Goal: Task Accomplishment & Management: Use online tool/utility

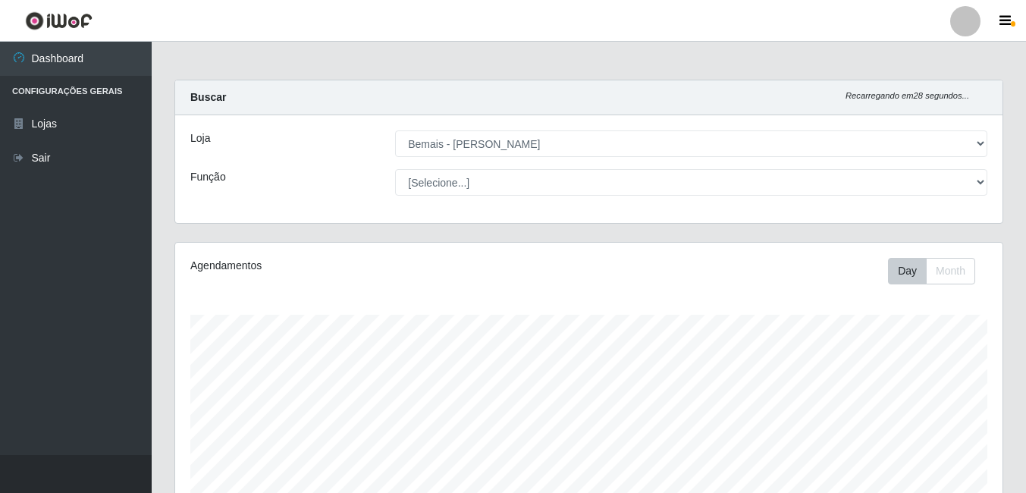
select select "230"
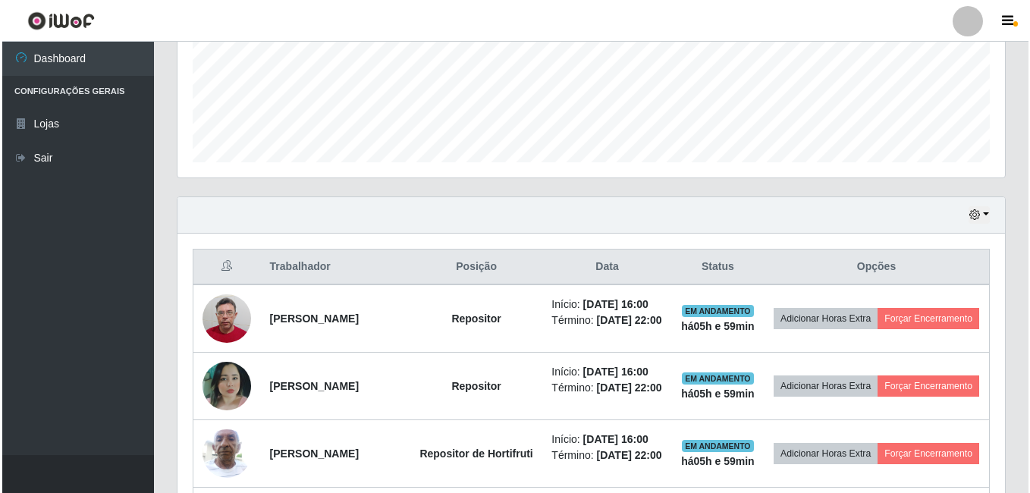
scroll to position [456, 0]
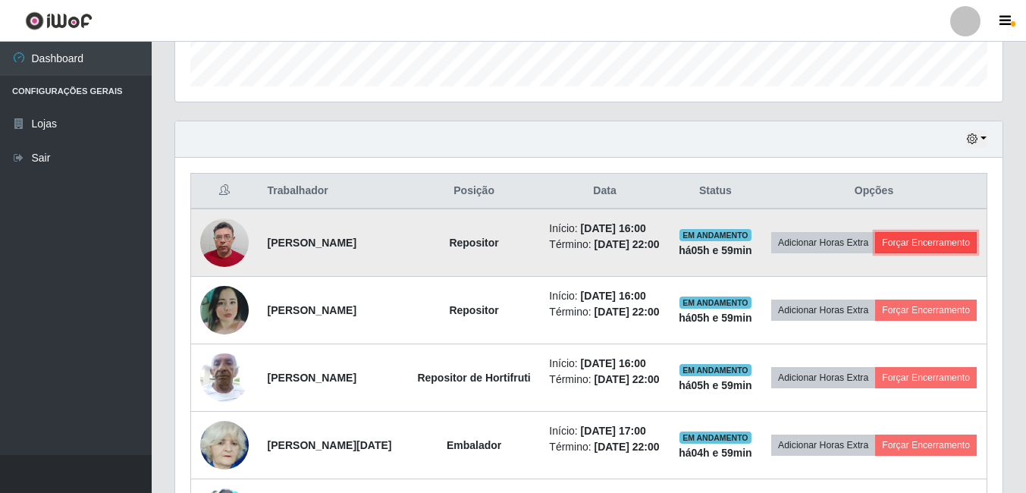
click at [876, 253] on button "Forçar Encerramento" at bounding box center [927, 242] width 102 height 21
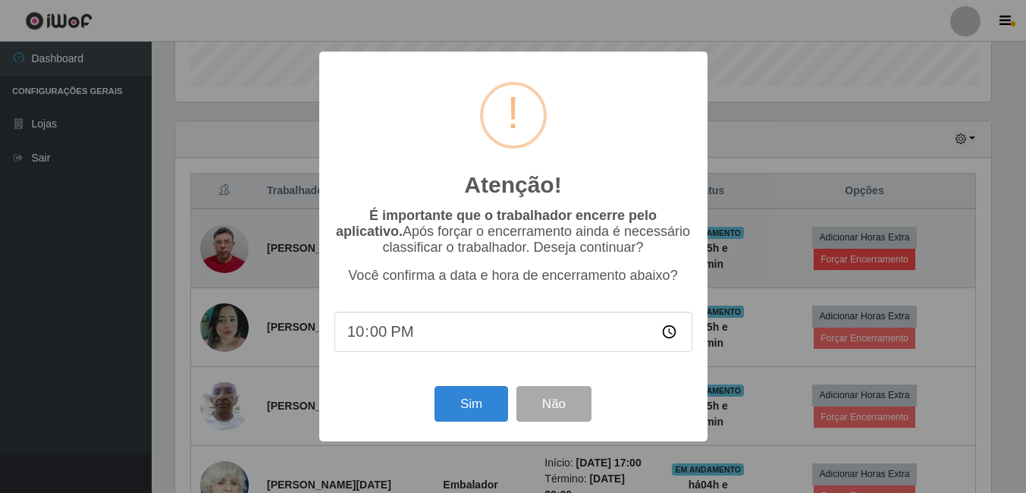
scroll to position [315, 820]
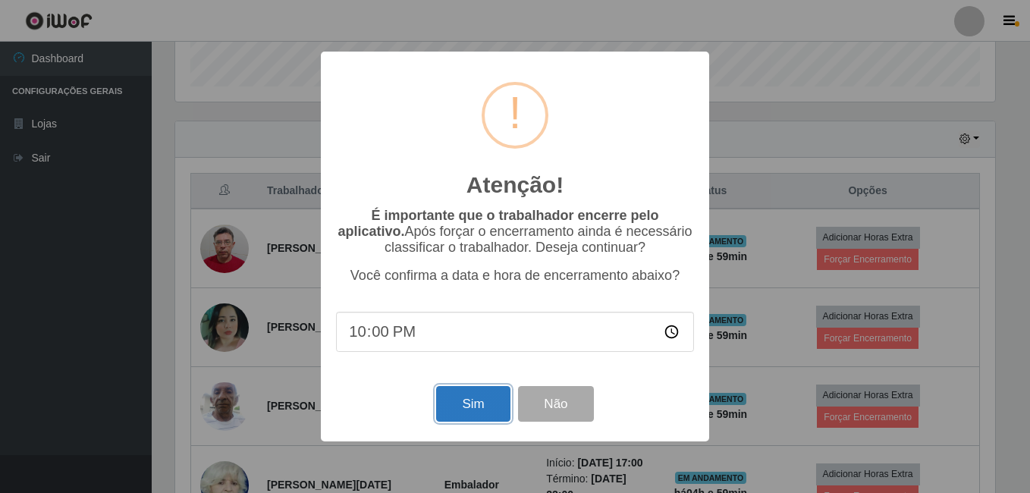
click at [464, 412] on button "Sim" at bounding box center [473, 404] width 74 height 36
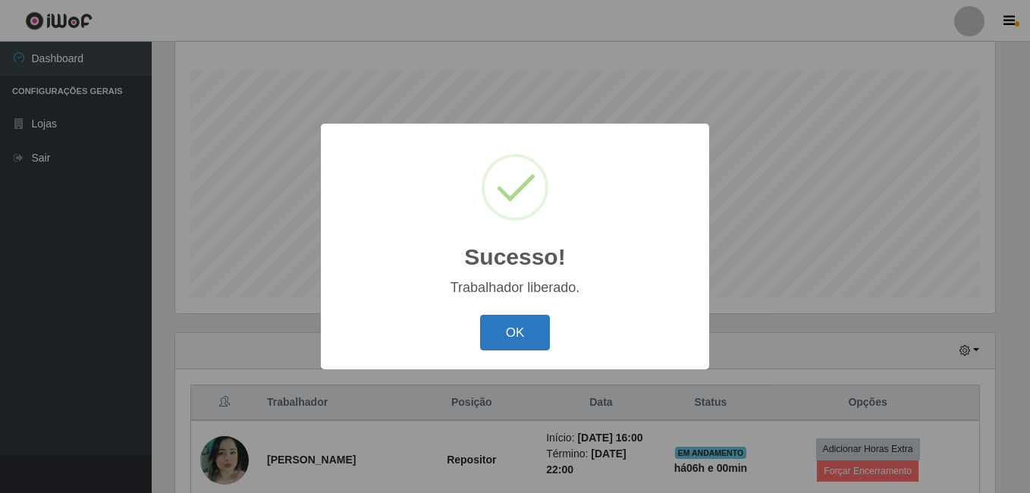
click at [530, 339] on button "OK" at bounding box center [515, 333] width 71 height 36
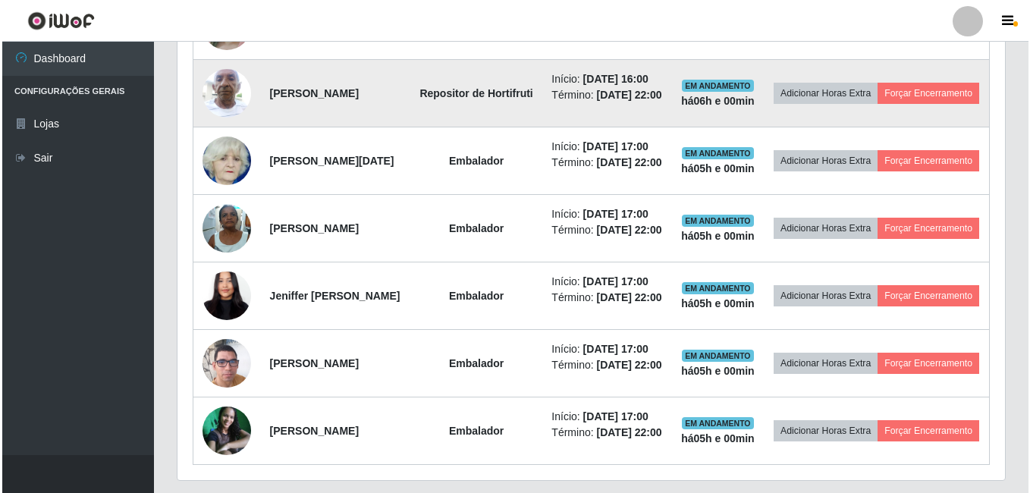
scroll to position [700, 0]
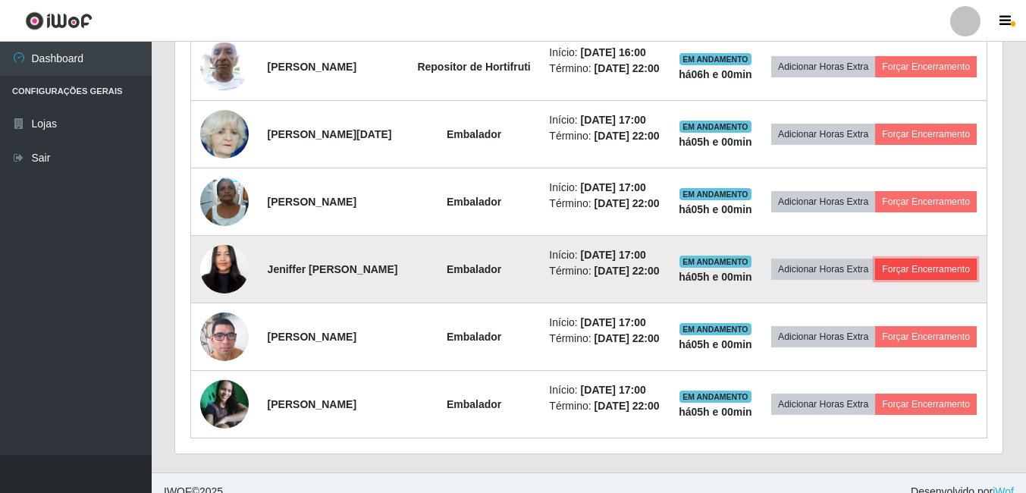
click at [876, 280] on button "Forçar Encerramento" at bounding box center [927, 269] width 102 height 21
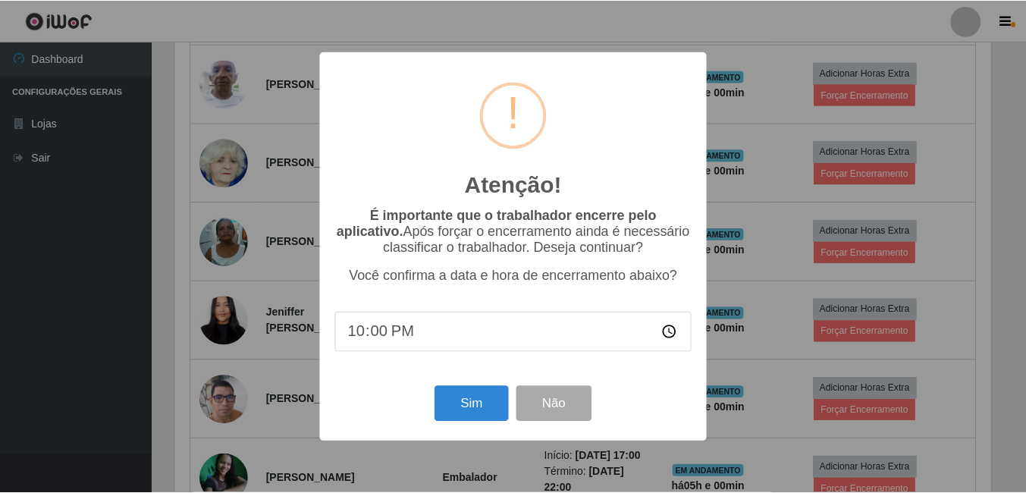
scroll to position [315, 820]
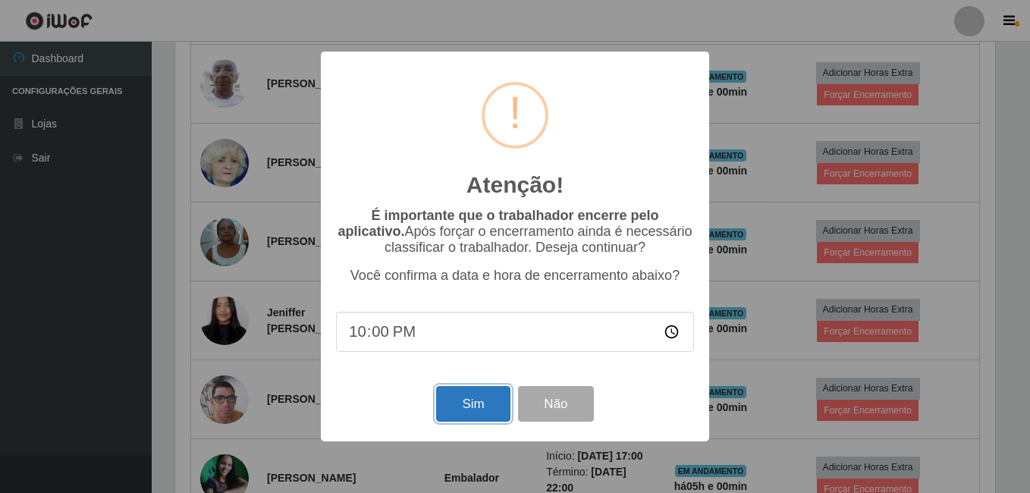
click at [453, 417] on button "Sim" at bounding box center [473, 404] width 74 height 36
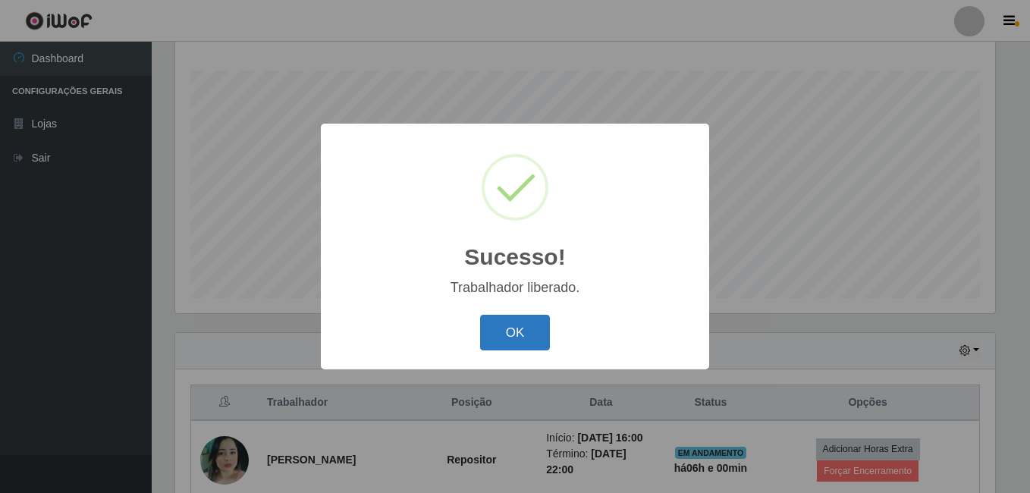
click at [502, 329] on button "OK" at bounding box center [515, 333] width 71 height 36
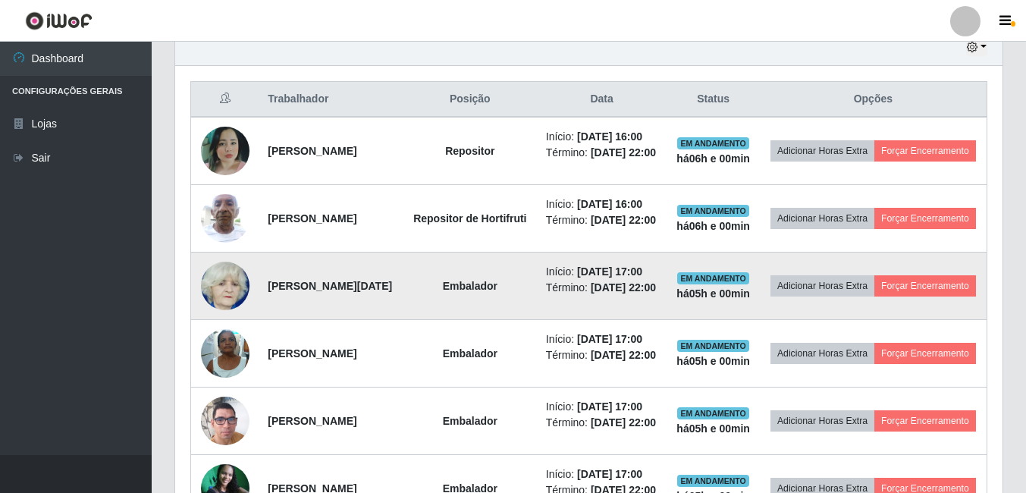
scroll to position [624, 0]
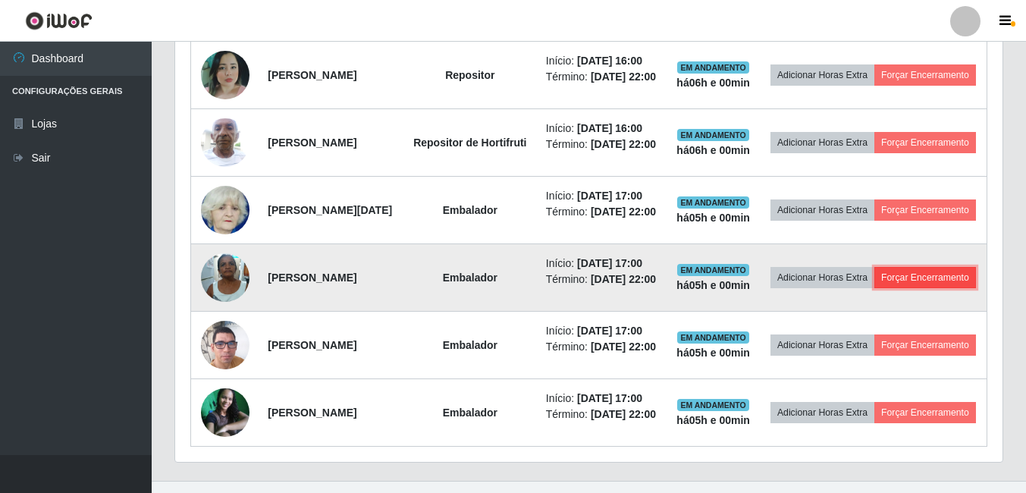
click at [909, 288] on button "Forçar Encerramento" at bounding box center [926, 277] width 102 height 21
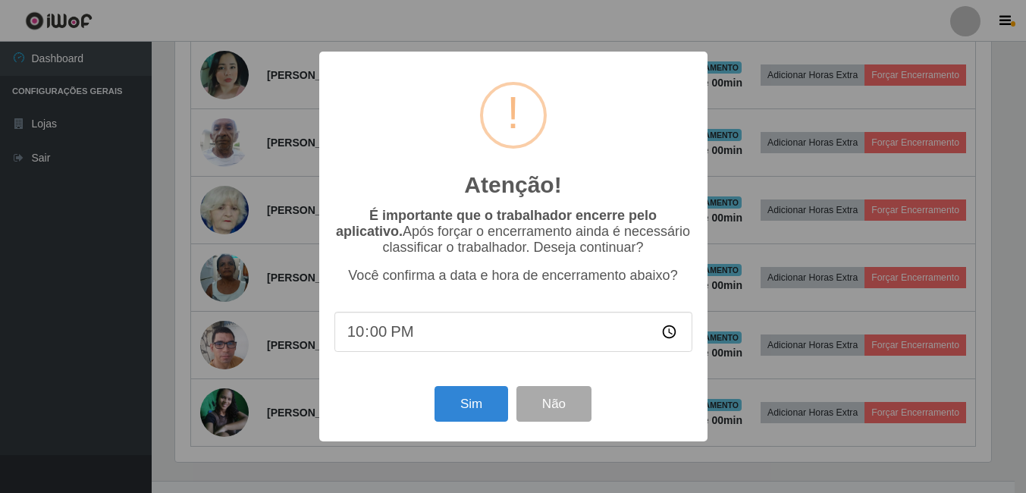
scroll to position [315, 820]
click at [484, 407] on button "Sim" at bounding box center [473, 404] width 74 height 36
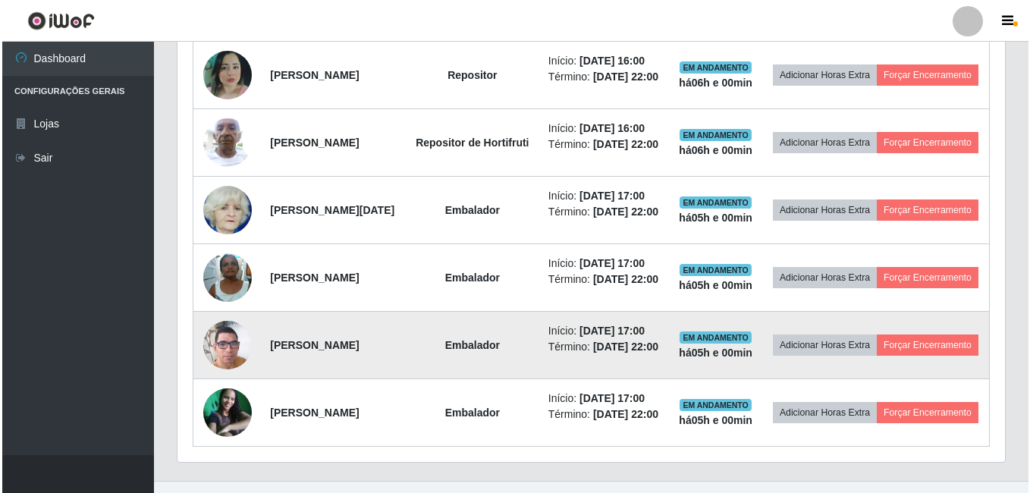
scroll to position [0, 0]
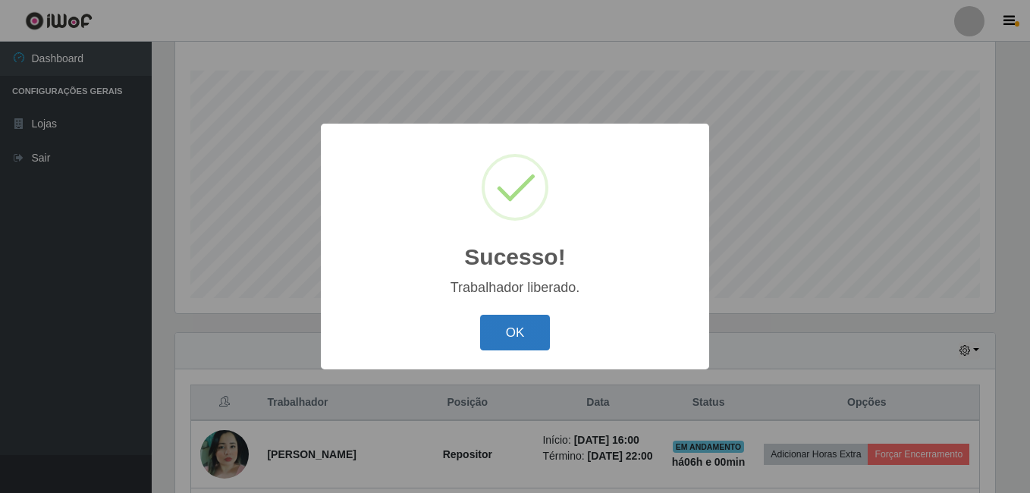
click at [504, 328] on button "OK" at bounding box center [515, 333] width 71 height 36
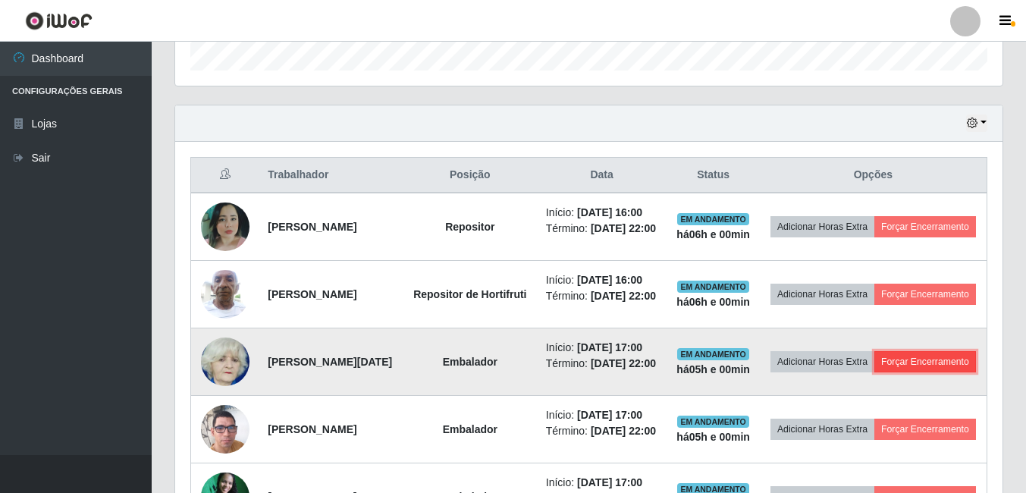
click at [876, 373] on button "Forçar Encerramento" at bounding box center [926, 361] width 102 height 21
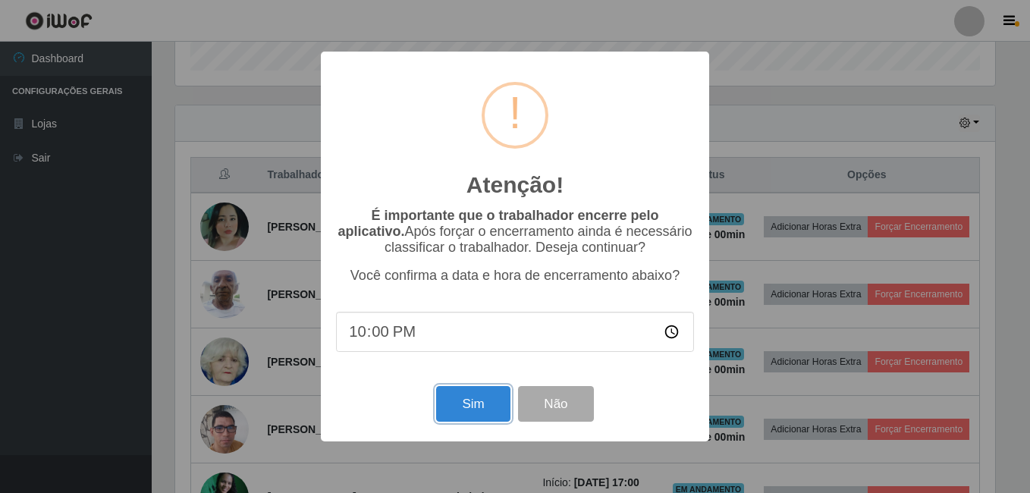
click at [471, 409] on button "Sim" at bounding box center [473, 404] width 74 height 36
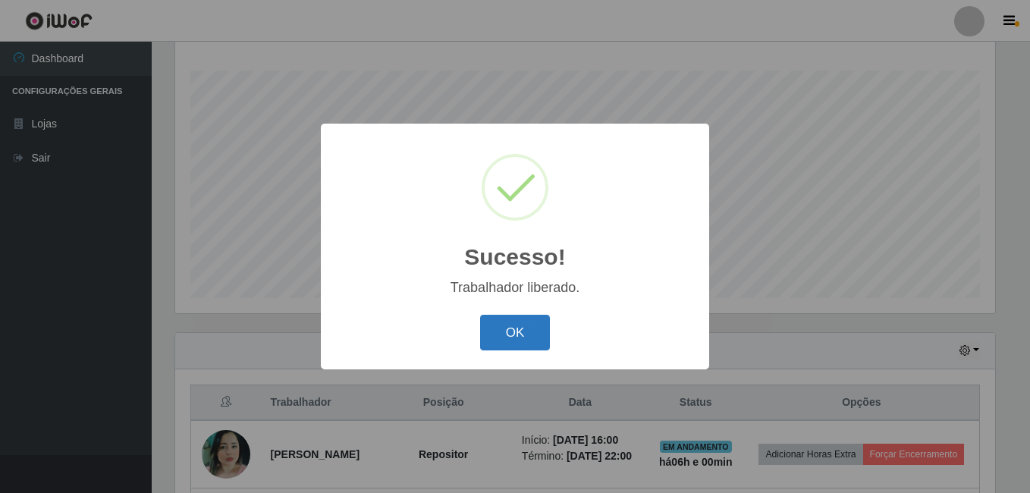
click at [505, 329] on button "OK" at bounding box center [515, 333] width 71 height 36
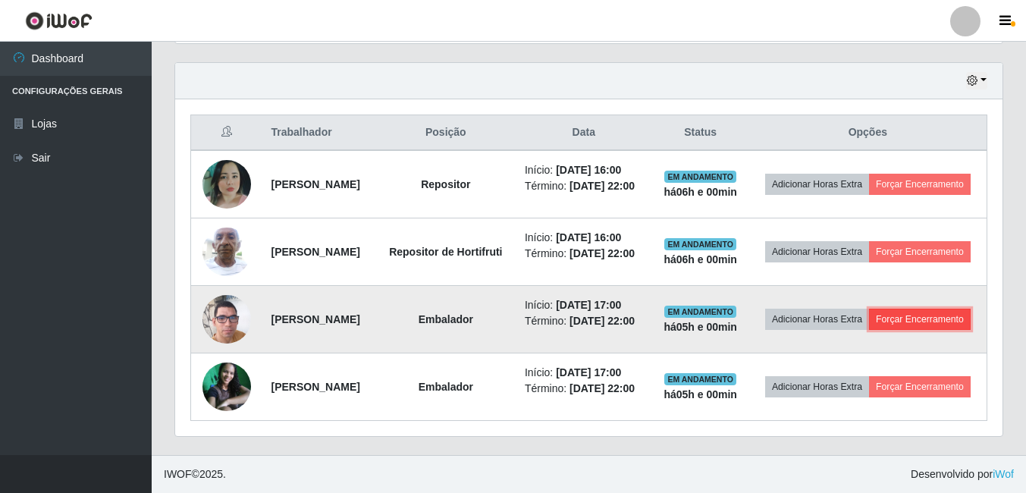
click at [899, 329] on button "Forçar Encerramento" at bounding box center [920, 319] width 102 height 21
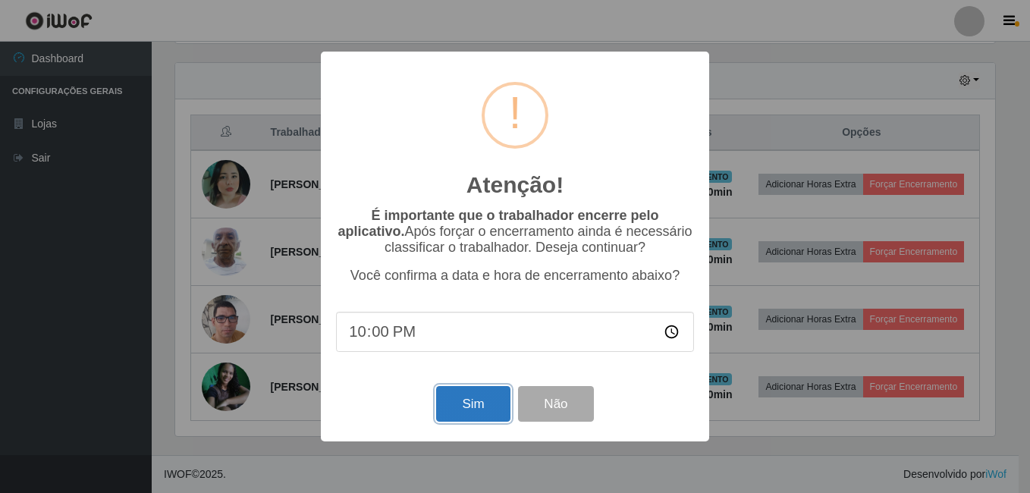
click at [480, 403] on button "Sim" at bounding box center [473, 404] width 74 height 36
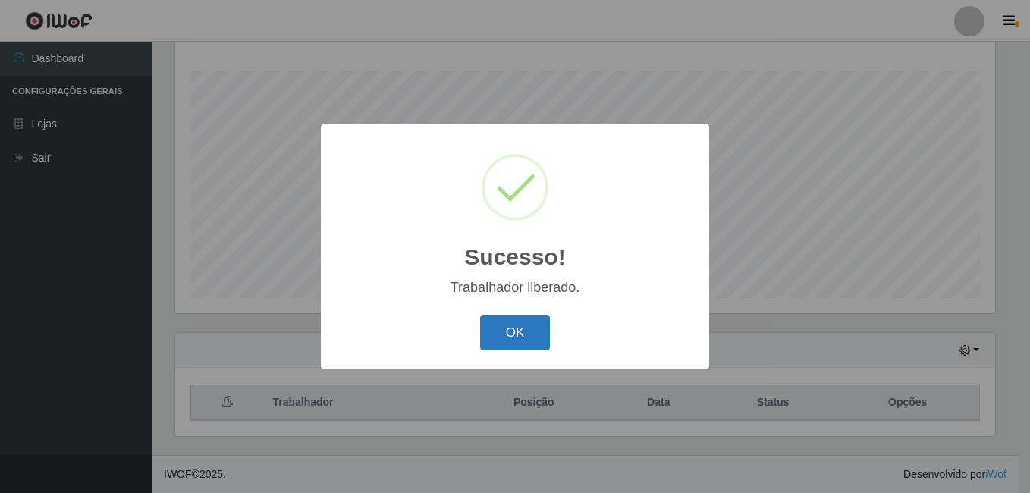
click at [514, 341] on button "OK" at bounding box center [515, 333] width 71 height 36
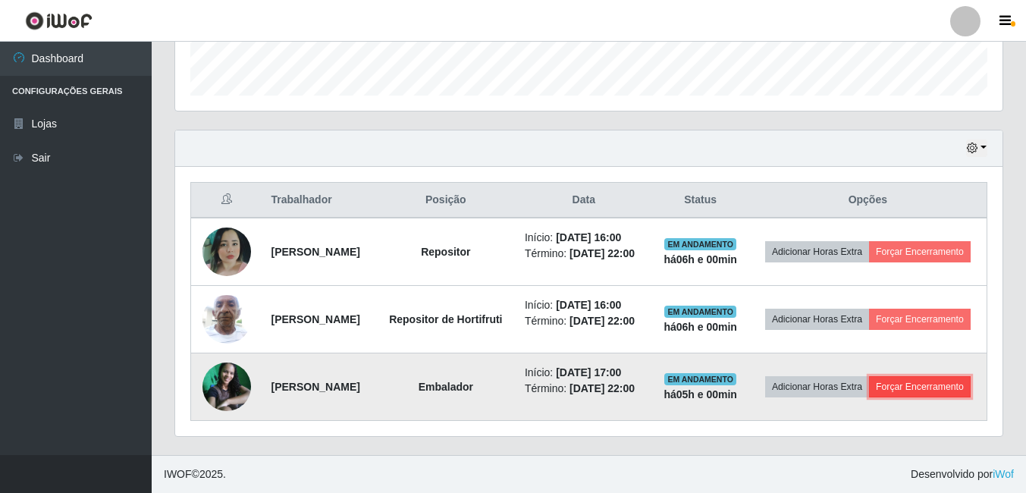
click at [869, 398] on button "Forçar Encerramento" at bounding box center [920, 386] width 102 height 21
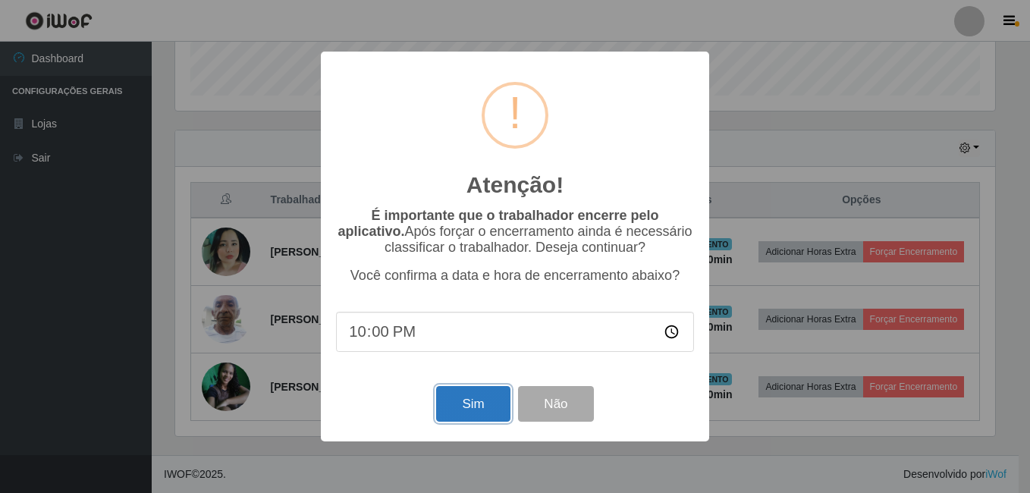
click at [474, 404] on button "Sim" at bounding box center [473, 404] width 74 height 36
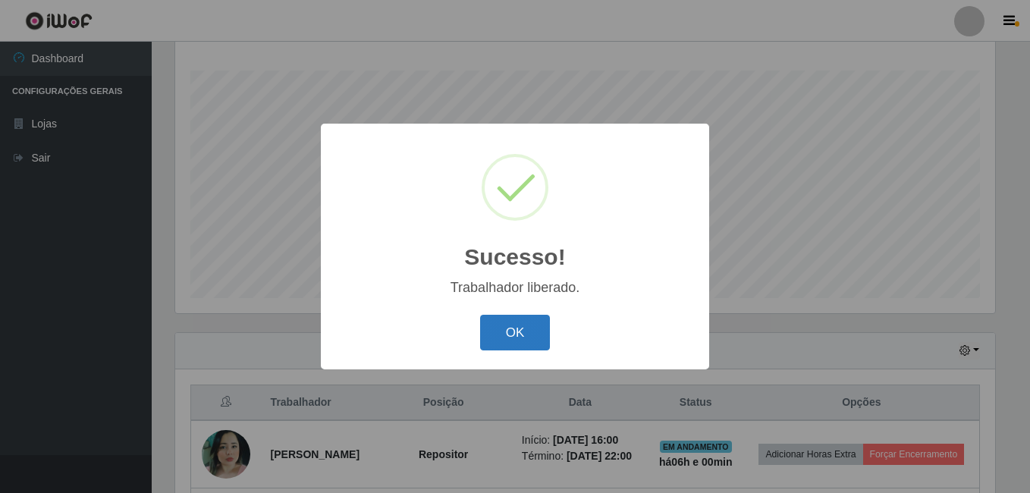
click at [514, 326] on button "OK" at bounding box center [515, 333] width 71 height 36
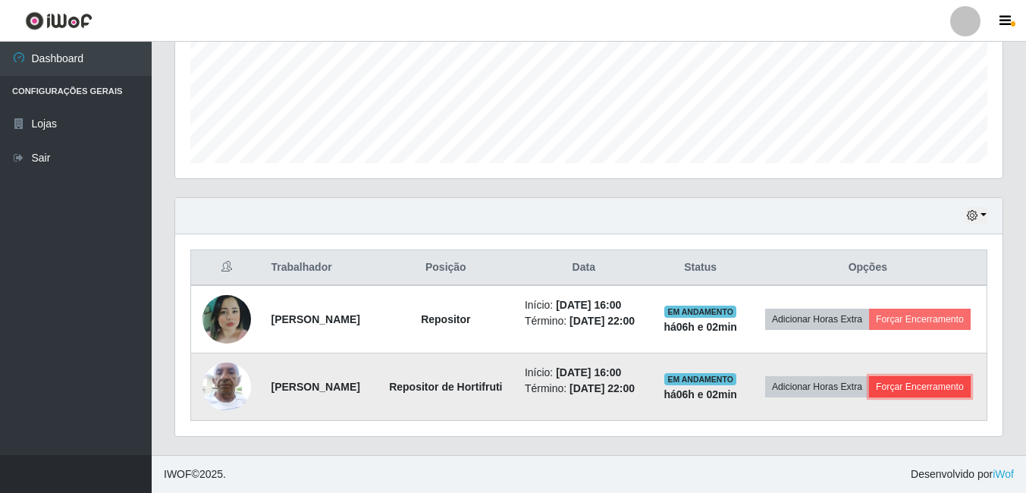
click at [902, 391] on button "Forçar Encerramento" at bounding box center [920, 386] width 102 height 21
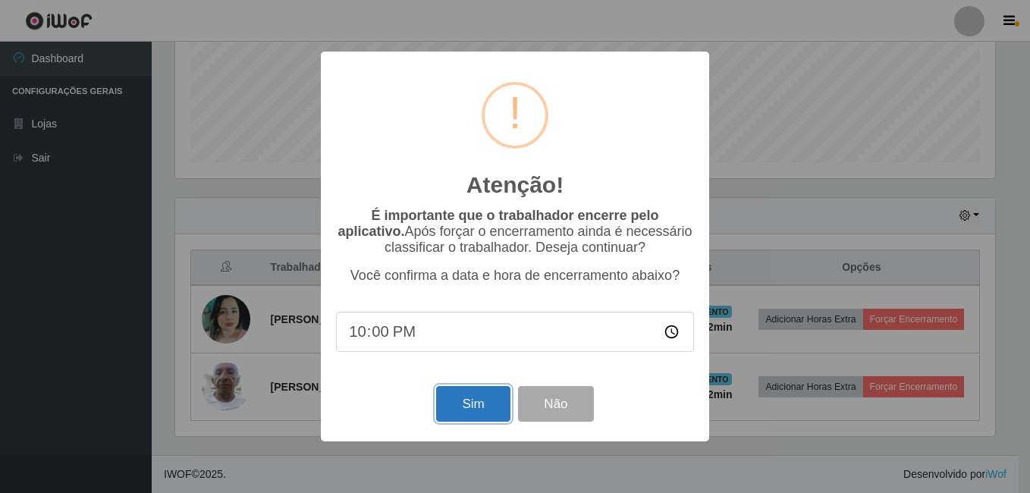
click at [461, 415] on button "Sim" at bounding box center [473, 404] width 74 height 36
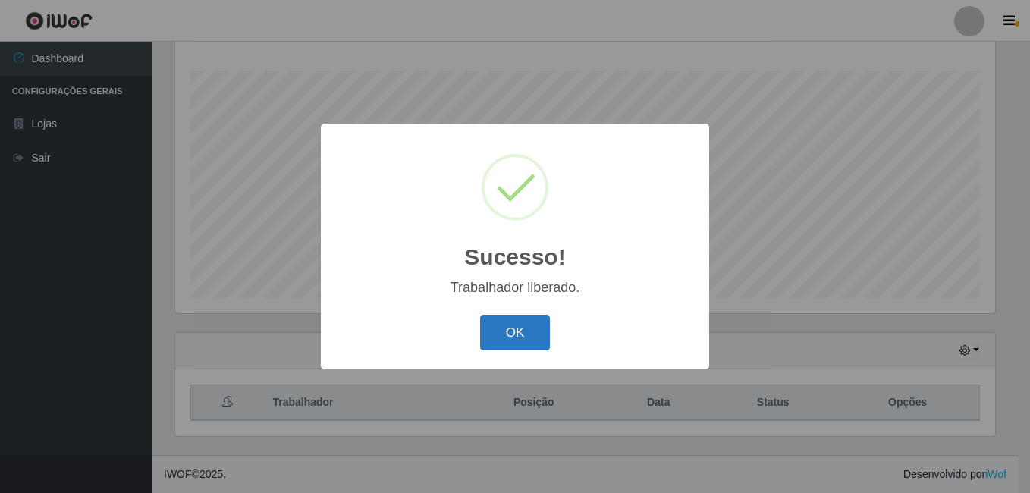
click at [519, 329] on button "OK" at bounding box center [515, 333] width 71 height 36
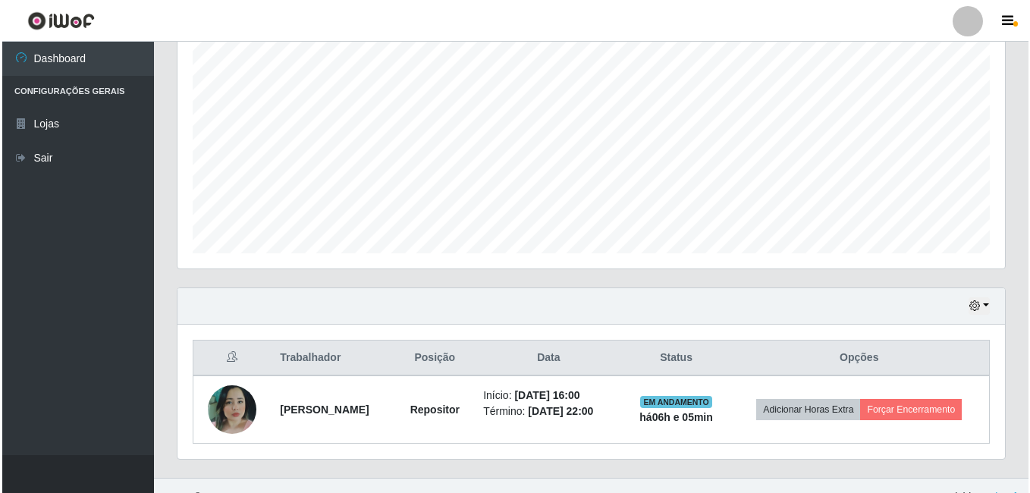
scroll to position [312, 0]
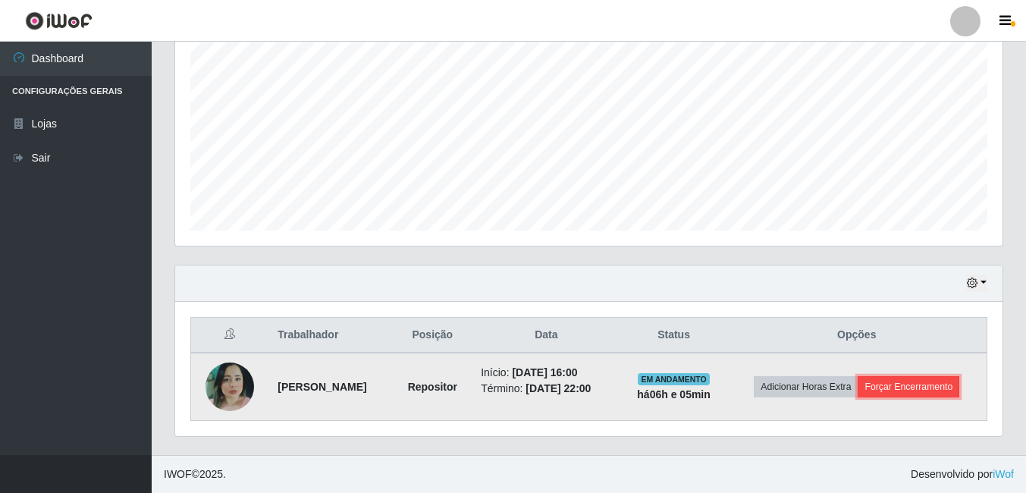
click at [939, 387] on button "Forçar Encerramento" at bounding box center [909, 386] width 102 height 21
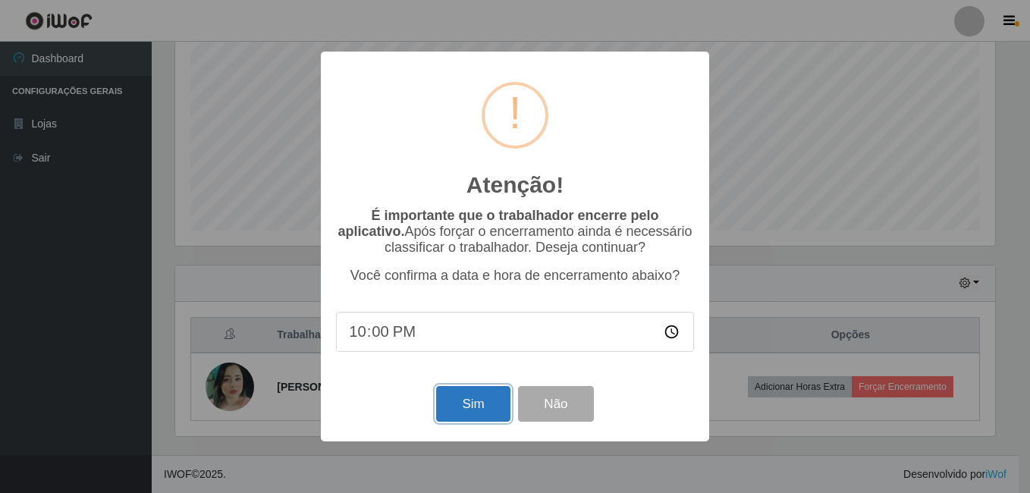
click at [476, 422] on button "Sim" at bounding box center [473, 404] width 74 height 36
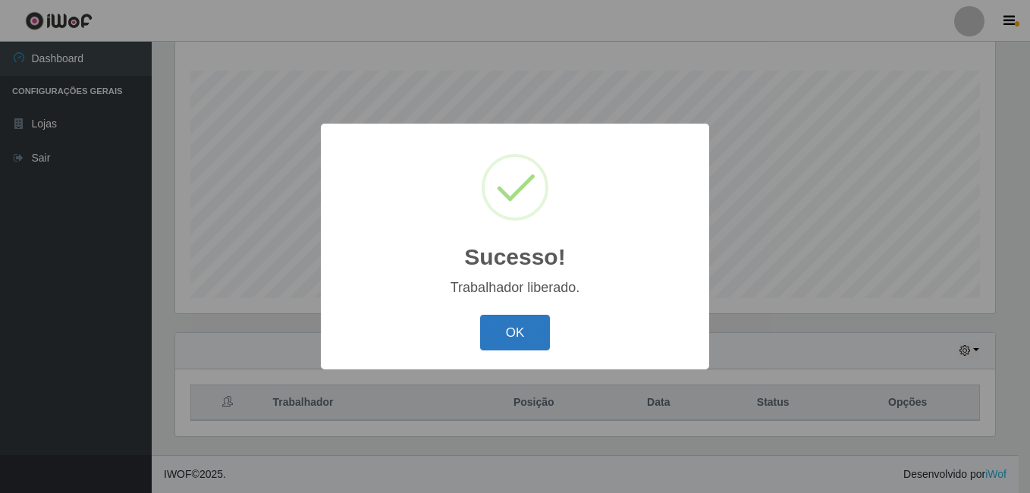
click at [528, 322] on button "OK" at bounding box center [515, 333] width 71 height 36
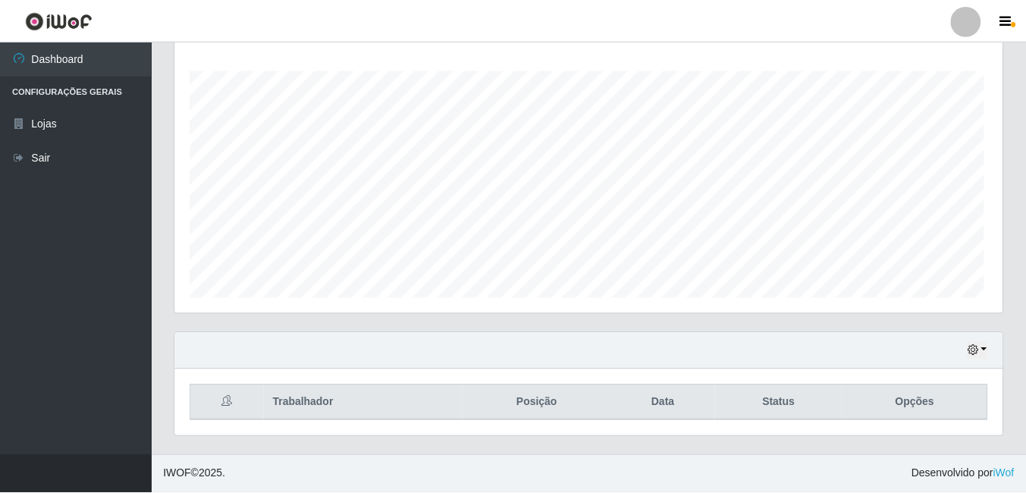
scroll to position [315, 828]
